Goal: Task Accomplishment & Management: Use online tool/utility

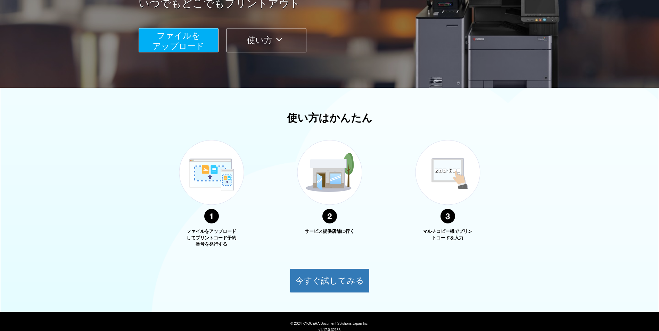
scroll to position [139, 0]
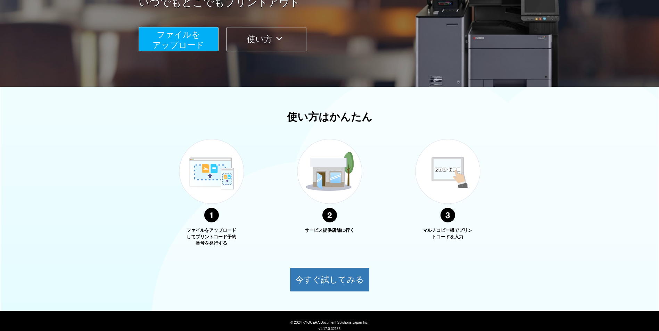
click at [444, 221] on img at bounding box center [447, 181] width 87 height 110
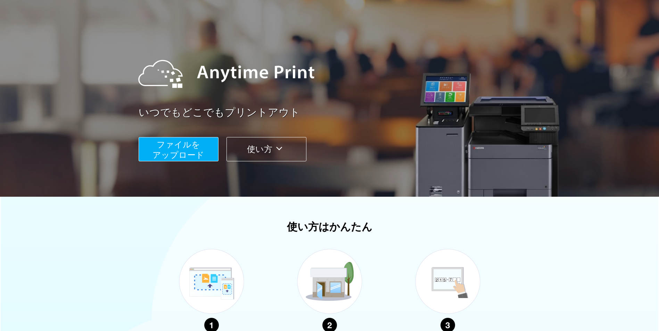
scroll to position [23, 0]
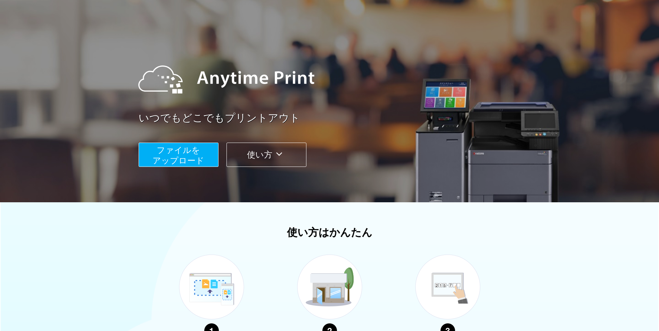
click at [162, 151] on span "ファイルを ​​アップロード" at bounding box center [179, 156] width 52 height 20
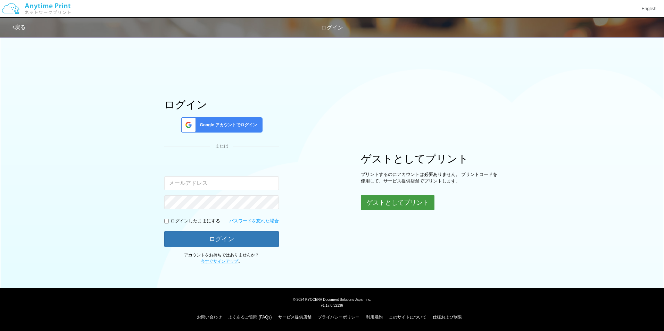
click at [404, 201] on button "ゲストとしてプリント" at bounding box center [398, 202] width 74 height 15
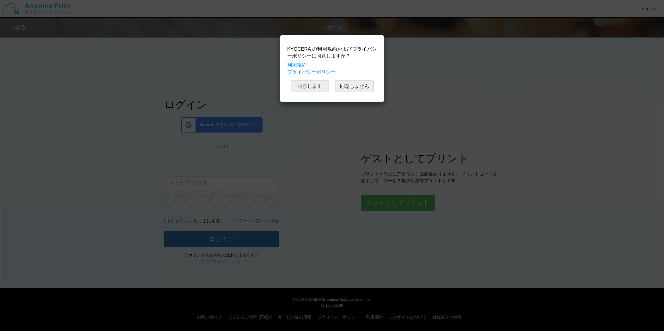
click at [311, 88] on button "同意します" at bounding box center [310, 86] width 38 height 12
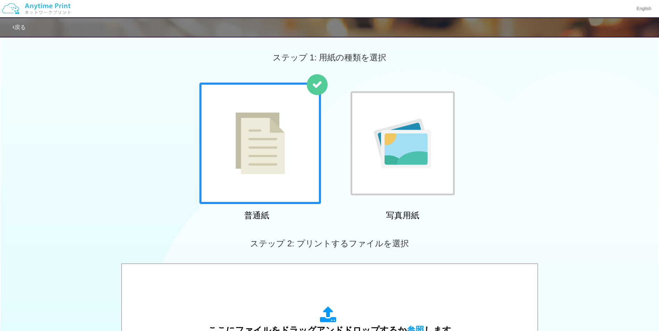
click at [300, 119] on div at bounding box center [260, 144] width 122 height 122
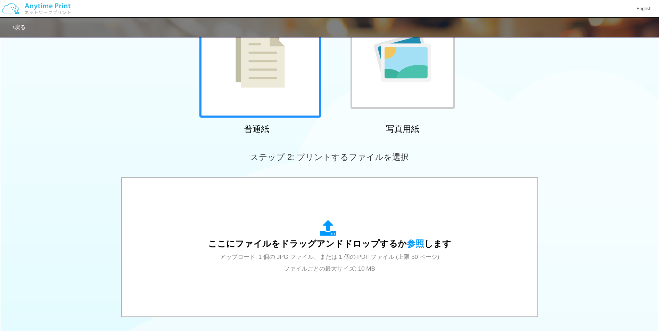
scroll to position [104, 0]
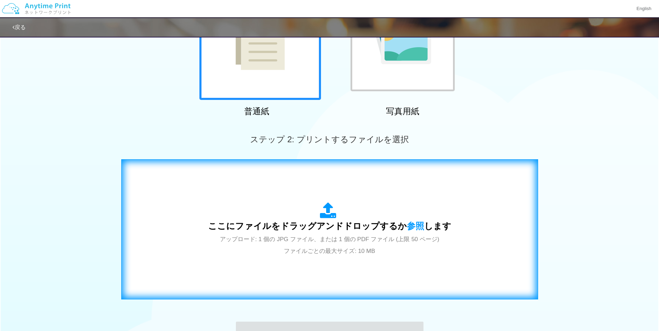
click at [331, 202] on div "ここにファイルをドラッグアンドドロップするか 参照 します アップロード: 1 個の JPG ファイル、または 1 個の PDF ファイル (上限 50 ペー…" at bounding box center [330, 230] width 402 height 126
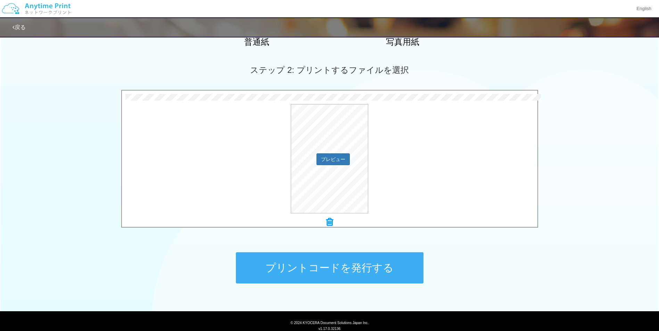
scroll to position [197, 0]
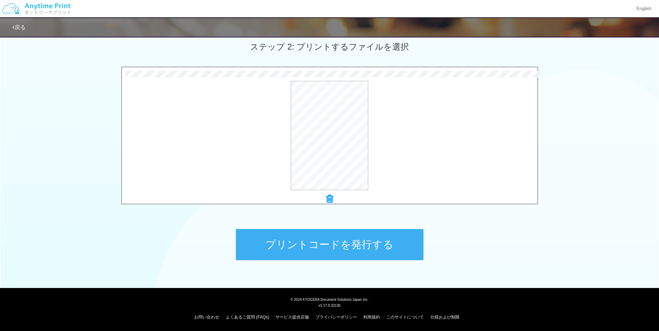
click at [368, 249] on button "プリントコードを発行する" at bounding box center [330, 244] width 188 height 31
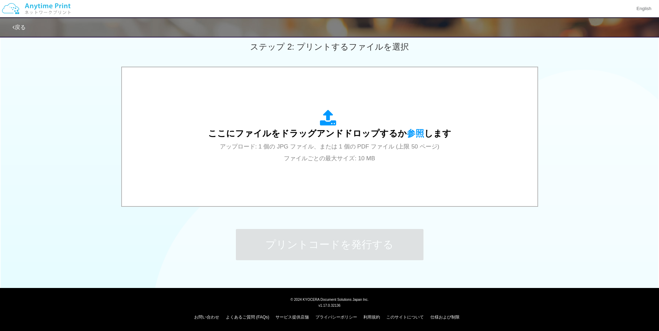
scroll to position [0, 0]
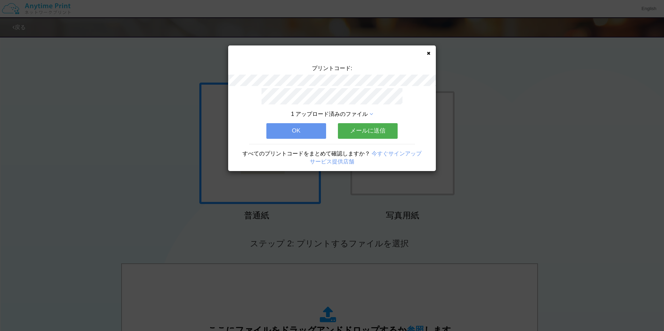
click at [433, 55] on div "プリントコード: 1 アップロード済みのファイル OK メールに送信 すべてのプリントコードをまとめて確認しますか？ 今すぐサインアップ サービス提供店舗" at bounding box center [332, 109] width 208 height 126
click at [423, 55] on div "プリントコード: 1 アップロード済みのファイル OK メールに送信 すべてのプリントコードをまとめて確認しますか？ 今すぐサインアップ サービス提供店舗" at bounding box center [332, 109] width 208 height 126
click at [431, 48] on div "プリントコード: 1 アップロード済みのファイル OK メールに送信 すべてのプリントコードをまとめて確認しますか？ 今すぐサインアップ サービス提供店舗" at bounding box center [332, 109] width 208 height 126
click at [430, 55] on icon at bounding box center [428, 53] width 3 height 5
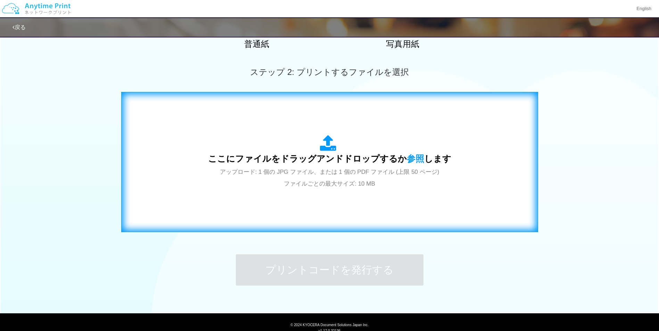
scroll to position [174, 0]
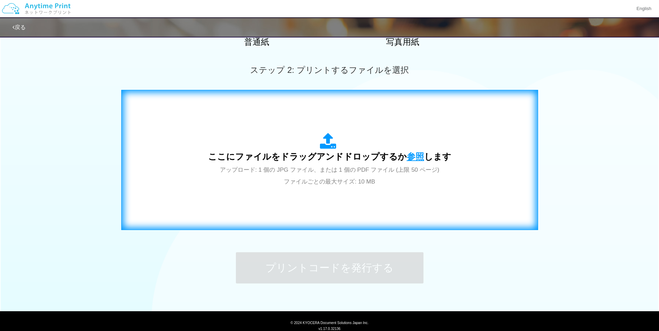
click at [411, 158] on span "参照" at bounding box center [415, 157] width 17 height 10
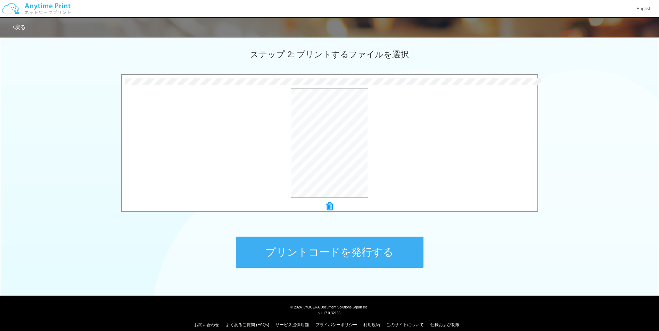
scroll to position [197, 0]
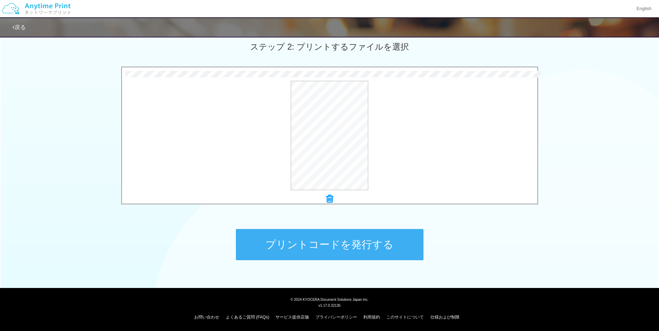
click at [341, 252] on button "プリントコードを発行する" at bounding box center [330, 244] width 188 height 31
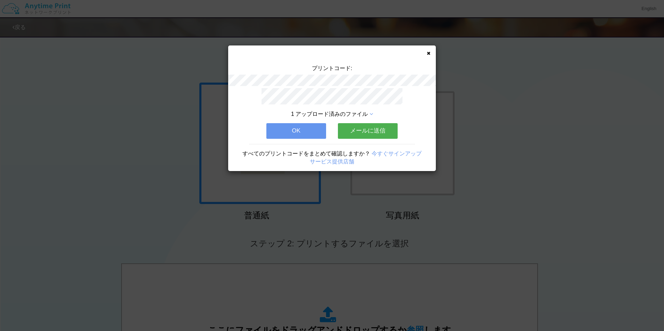
click at [302, 128] on button "OK" at bounding box center [297, 130] width 60 height 15
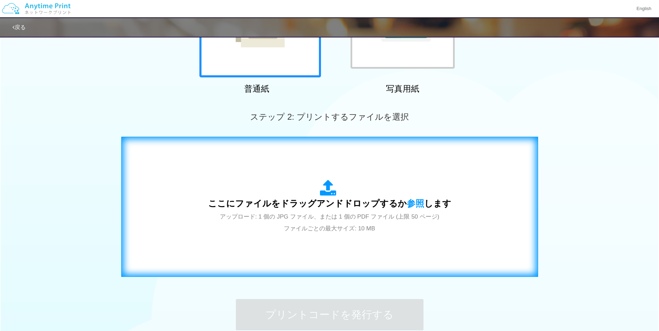
scroll to position [139, 0]
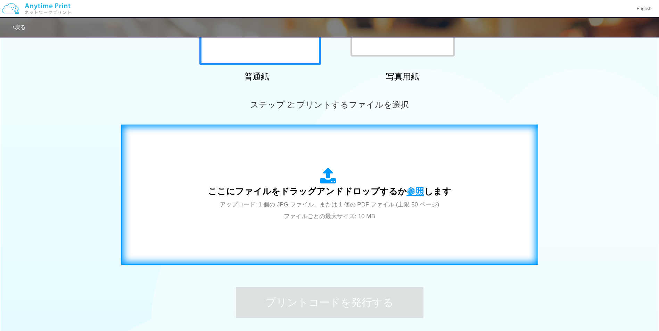
click at [415, 190] on span "参照" at bounding box center [415, 192] width 17 height 10
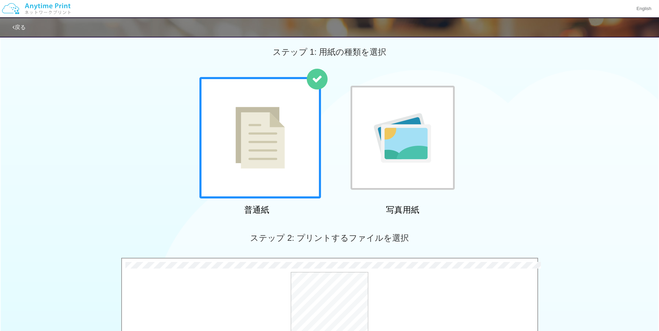
scroll to position [0, 0]
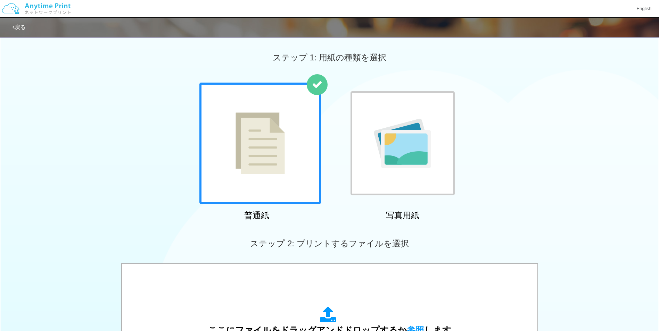
click at [266, 171] on img at bounding box center [260, 144] width 49 height 62
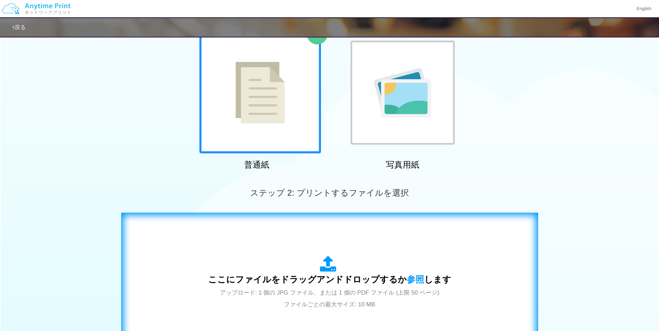
scroll to position [139, 0]
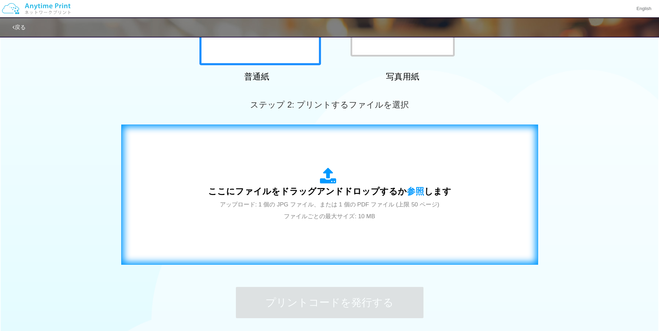
click at [426, 190] on span "ここにファイルをドラッグアンドドロップするか 参照 します" at bounding box center [329, 192] width 243 height 10
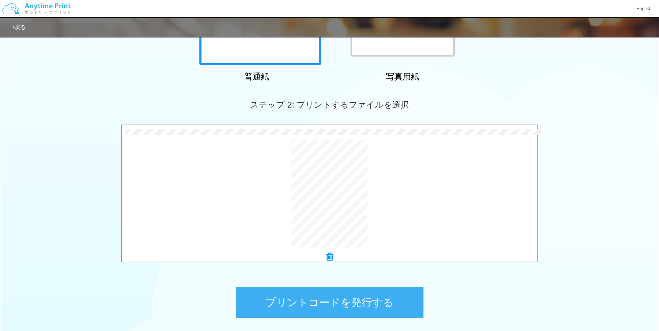
click at [354, 306] on button "プリントコードを発行する" at bounding box center [330, 302] width 188 height 31
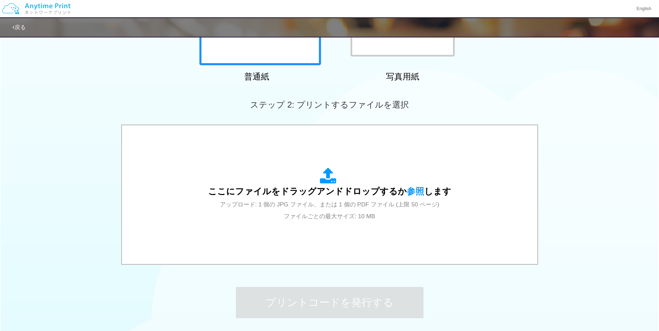
scroll to position [0, 0]
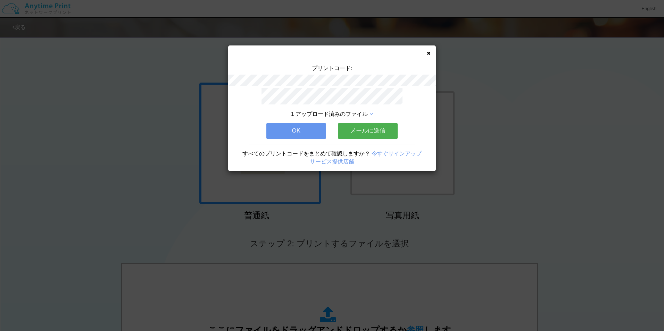
click at [305, 123] on button "OK" at bounding box center [297, 130] width 60 height 15
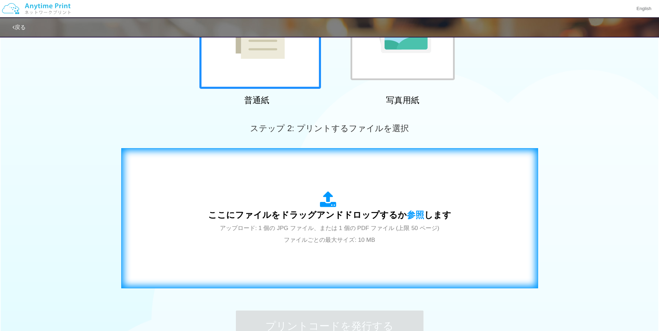
scroll to position [139, 0]
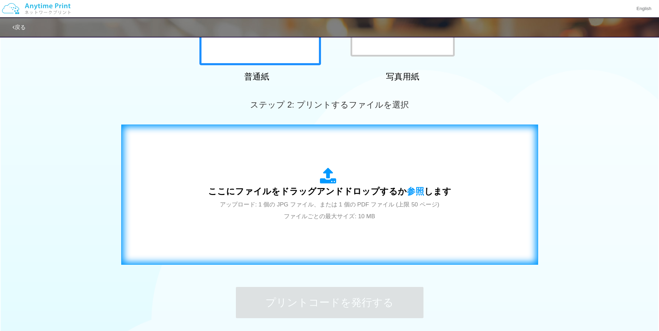
click at [421, 190] on span "ここにファイルをドラッグアンドドロップするか 参照 します" at bounding box center [329, 192] width 243 height 10
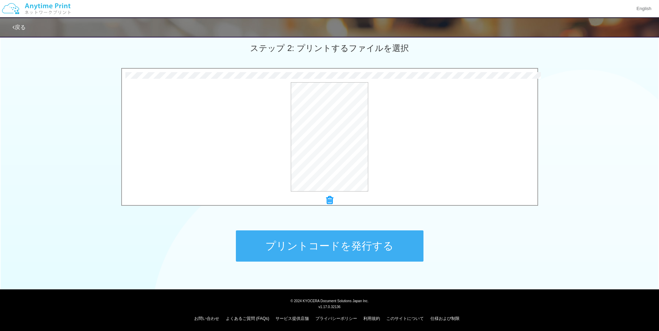
scroll to position [197, 0]
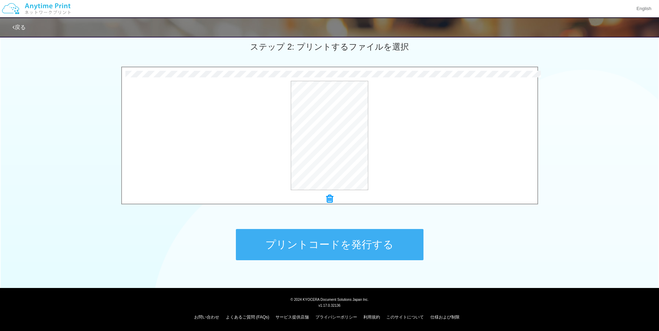
click at [365, 250] on button "プリントコードを発行する" at bounding box center [330, 244] width 188 height 31
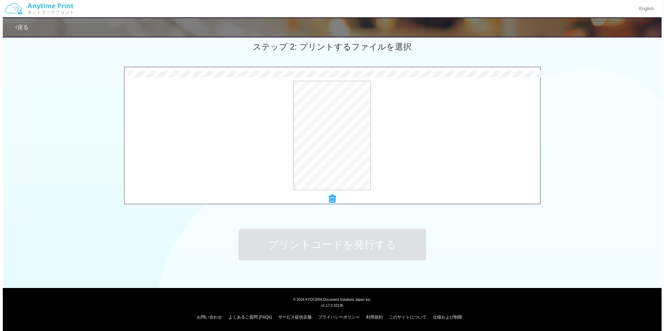
scroll to position [0, 0]
